Goal: Information Seeking & Learning: Learn about a topic

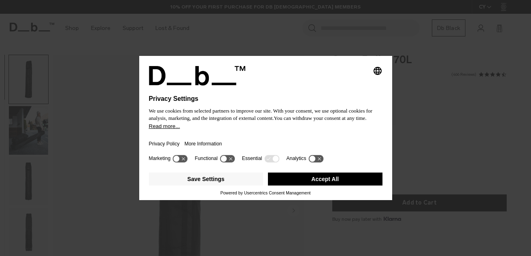
click at [341, 183] on button "Accept All" at bounding box center [325, 179] width 115 height 13
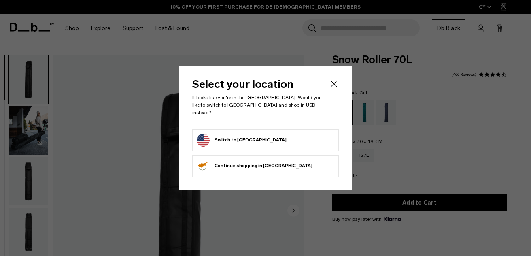
click at [283, 141] on form "Switch to [GEOGRAPHIC_DATA]" at bounding box center [266, 140] width 138 height 13
click at [243, 137] on button "Switch to [GEOGRAPHIC_DATA]" at bounding box center [242, 140] width 90 height 13
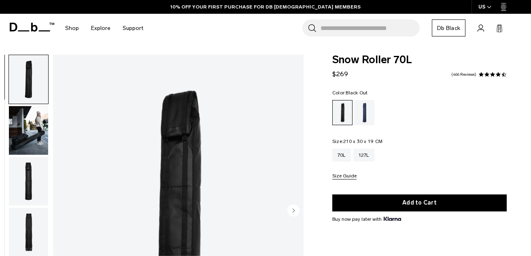
click at [348, 177] on button "Size Guide" at bounding box center [344, 176] width 24 height 6
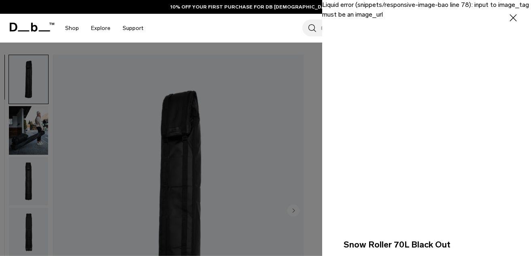
click at [285, 139] on div at bounding box center [265, 128] width 531 height 256
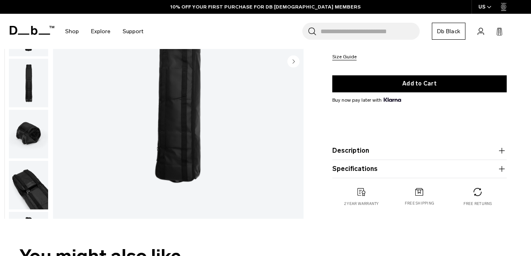
scroll to position [151, 0]
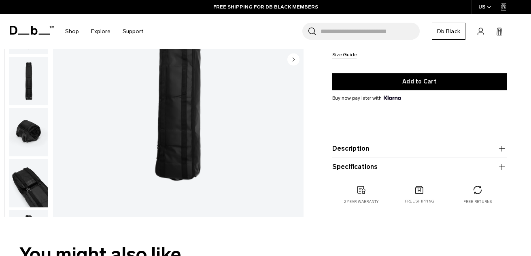
click at [363, 166] on button "Specifications" at bounding box center [419, 167] width 175 height 10
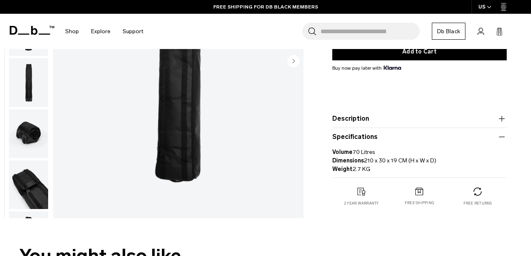
click at [367, 162] on p "Volume 70 Litres Dimensions 210 x 30 x 19 CM (H x W x D) Weight 2.7 KG" at bounding box center [419, 158] width 175 height 32
copy p "Dimensions 210 x 30 x 19 CM (H x W x D)"
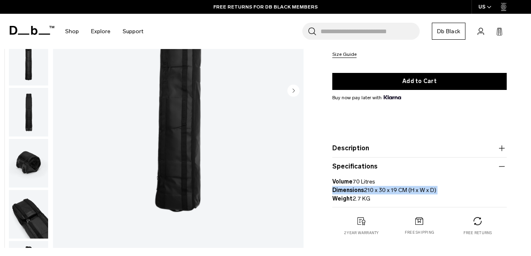
scroll to position [0, 0]
